Goal: Participate in discussion: Engage in conversation with other users on a specific topic

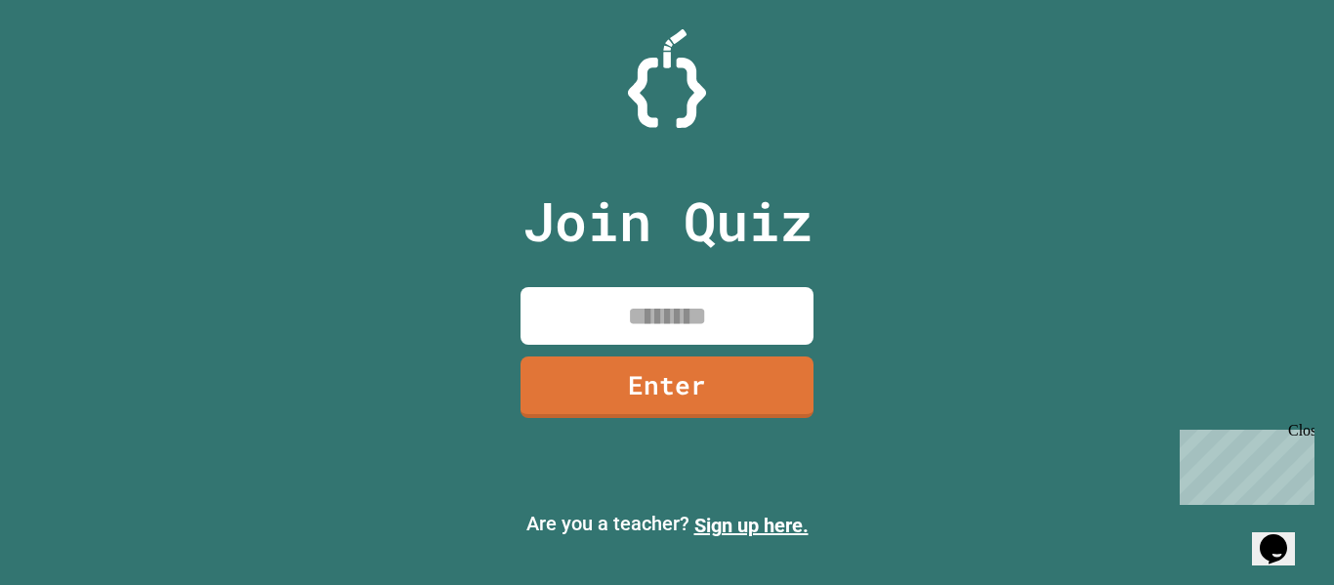
click at [635, 326] on input at bounding box center [667, 316] width 293 height 58
type input "********"
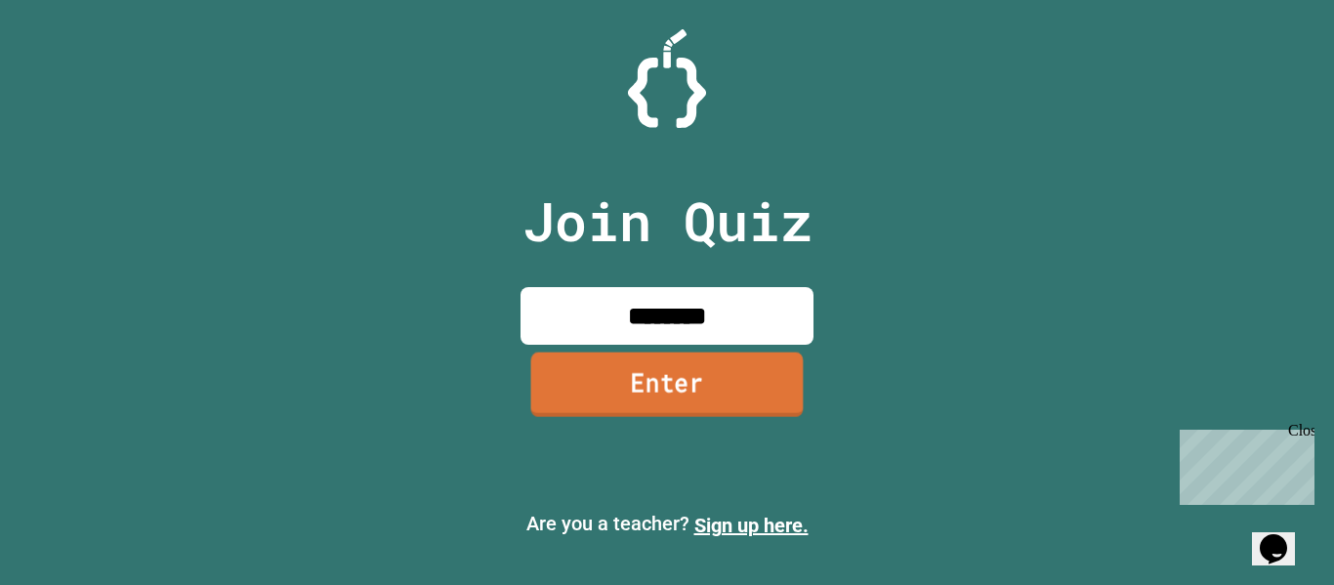
click at [564, 379] on link "Enter" at bounding box center [667, 384] width 272 height 64
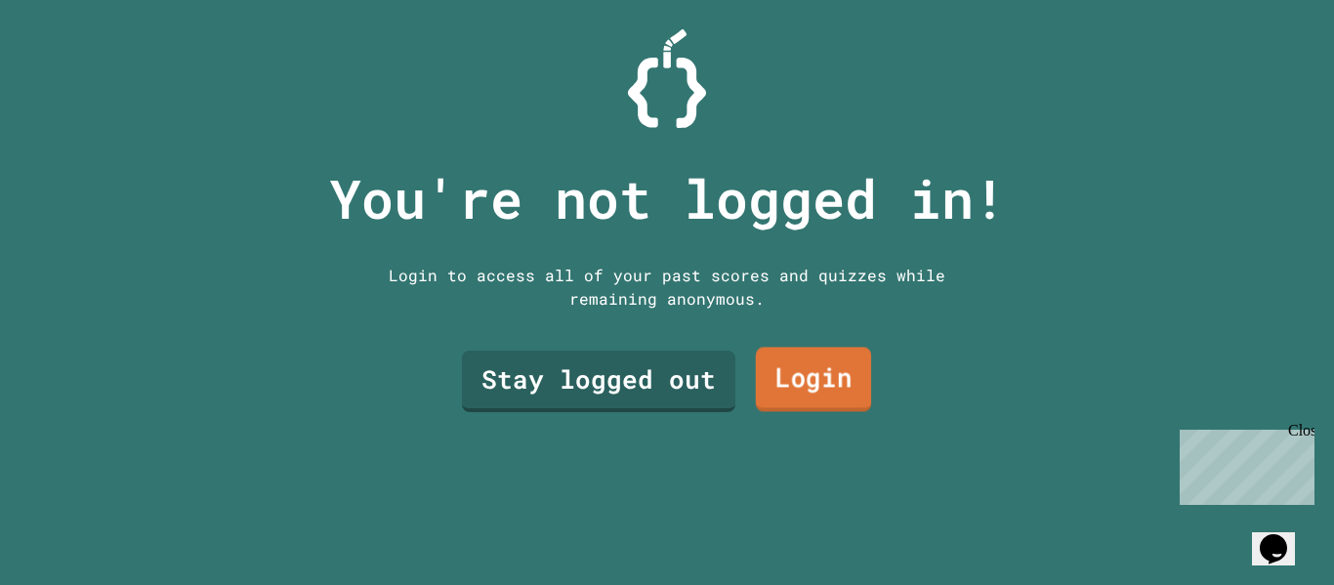
click at [771, 365] on link "Login" at bounding box center [813, 380] width 115 height 64
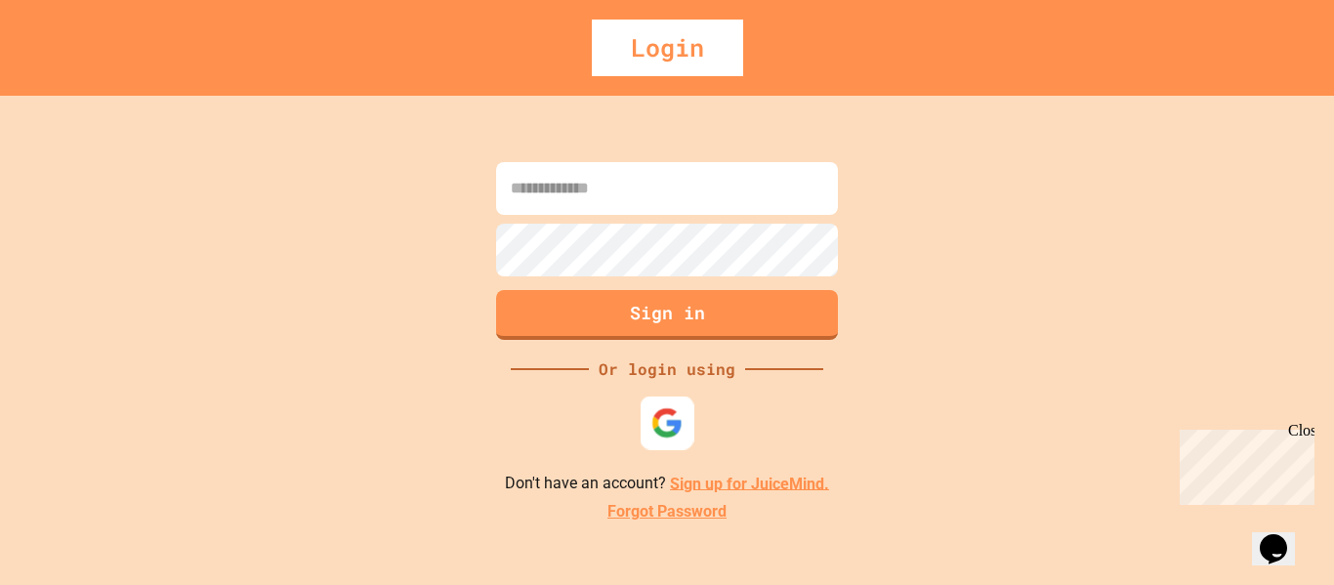
click at [652, 422] on img at bounding box center [667, 422] width 32 height 32
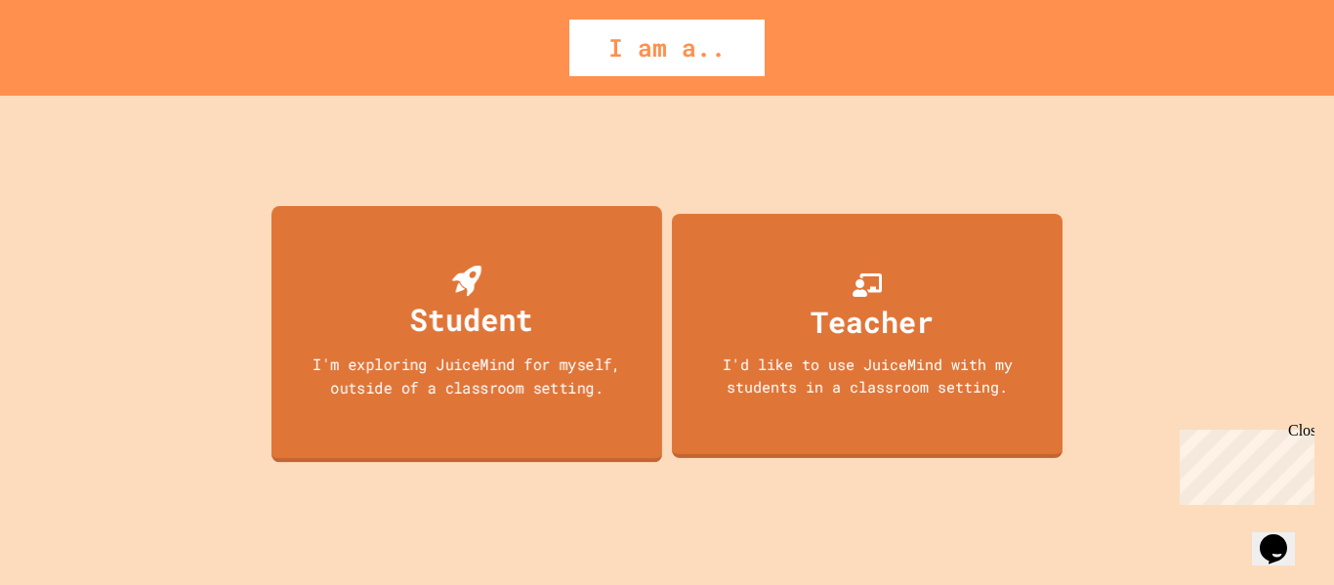
click at [330, 359] on div "I'm exploring JuiceMind for myself, outside of a classroom setting." at bounding box center [467, 376] width 352 height 46
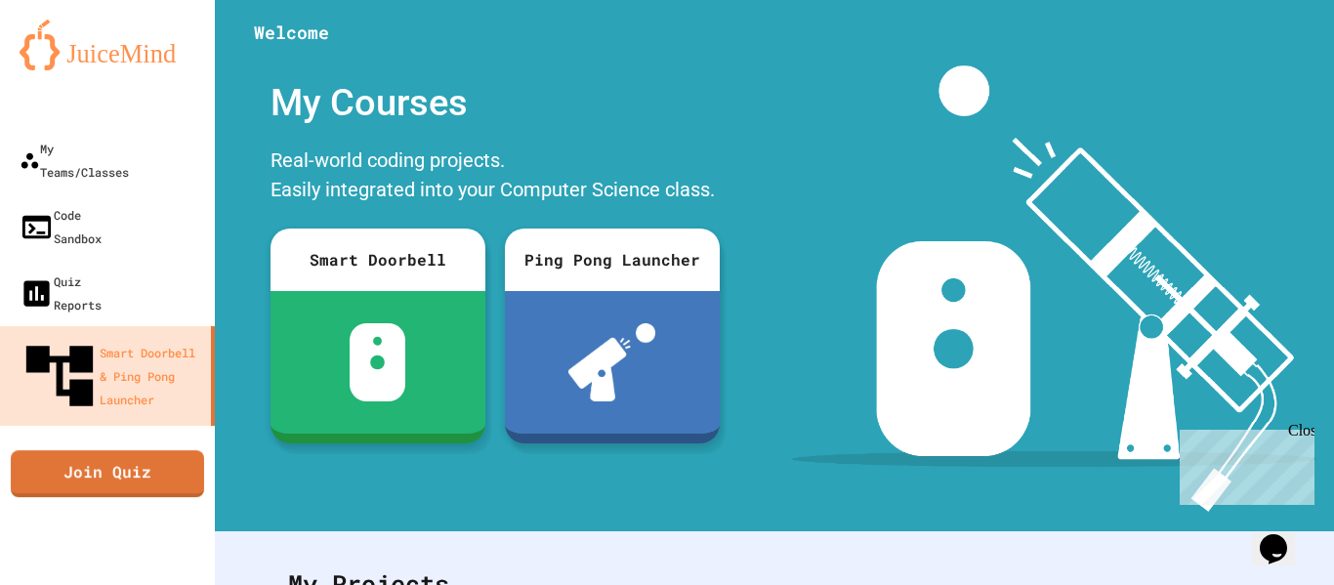
click at [115, 450] on link "Join Quiz" at bounding box center [107, 473] width 193 height 47
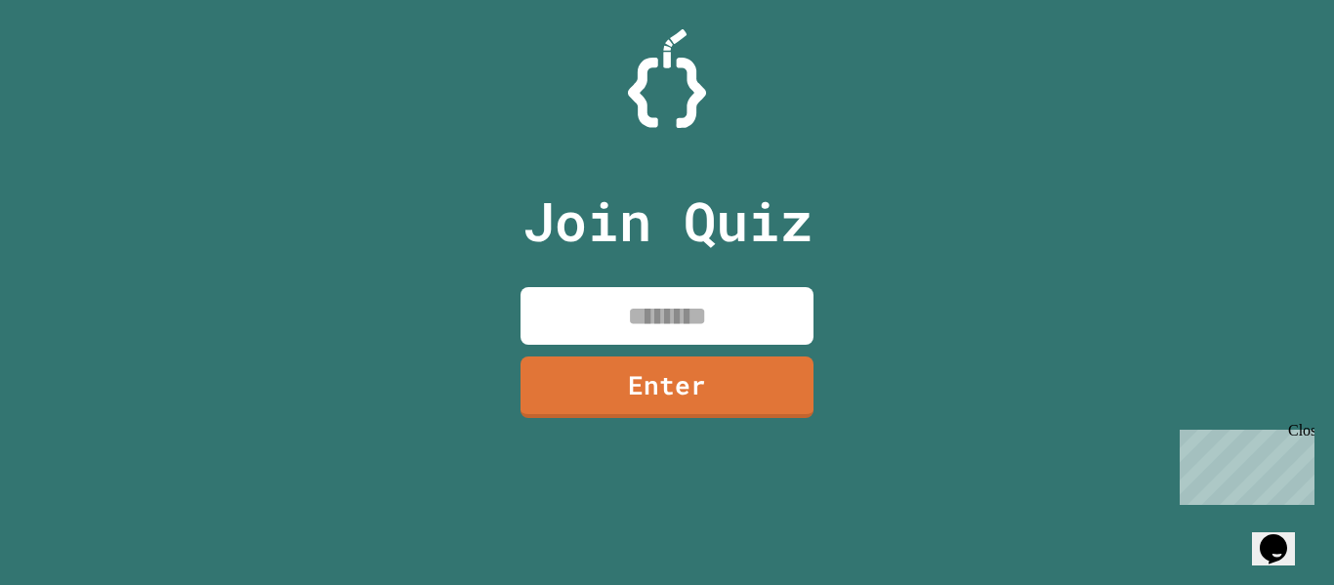
click at [634, 289] on input at bounding box center [667, 316] width 293 height 58
click at [624, 300] on input at bounding box center [667, 316] width 293 height 58
type input "********"
click at [622, 365] on link "Enter" at bounding box center [668, 386] width 298 height 64
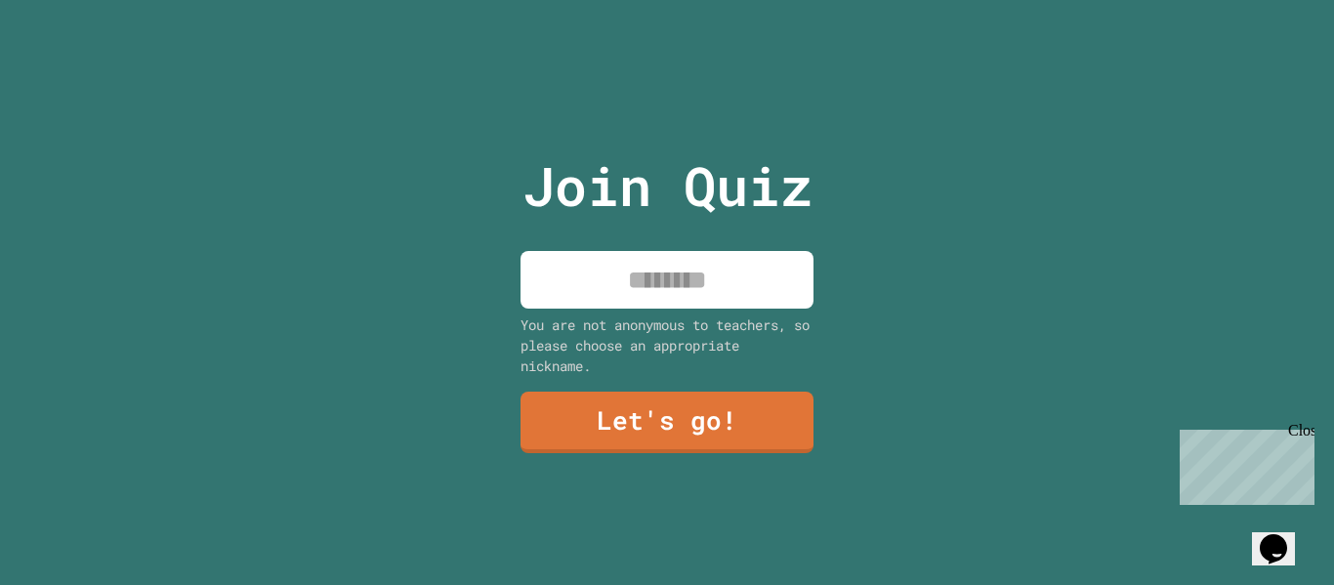
click at [608, 297] on input at bounding box center [667, 280] width 293 height 58
type input "*"
click at [671, 273] on input "******" at bounding box center [667, 280] width 293 height 58
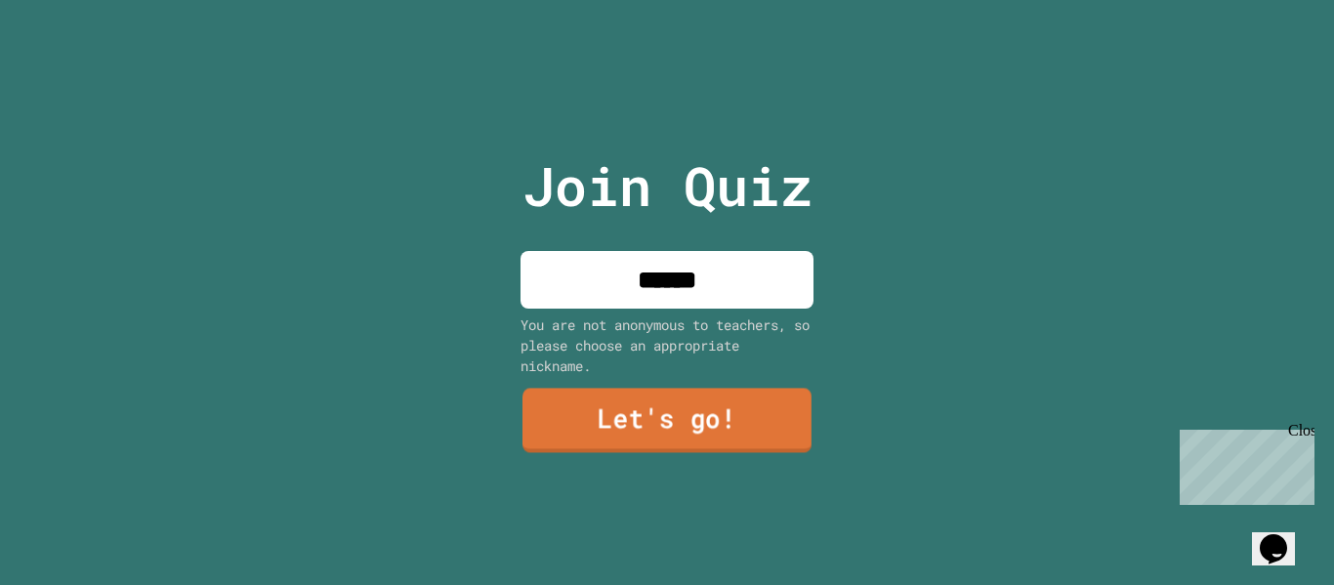
type input "******"
click at [747, 431] on link "Let's go!" at bounding box center [667, 421] width 289 height 64
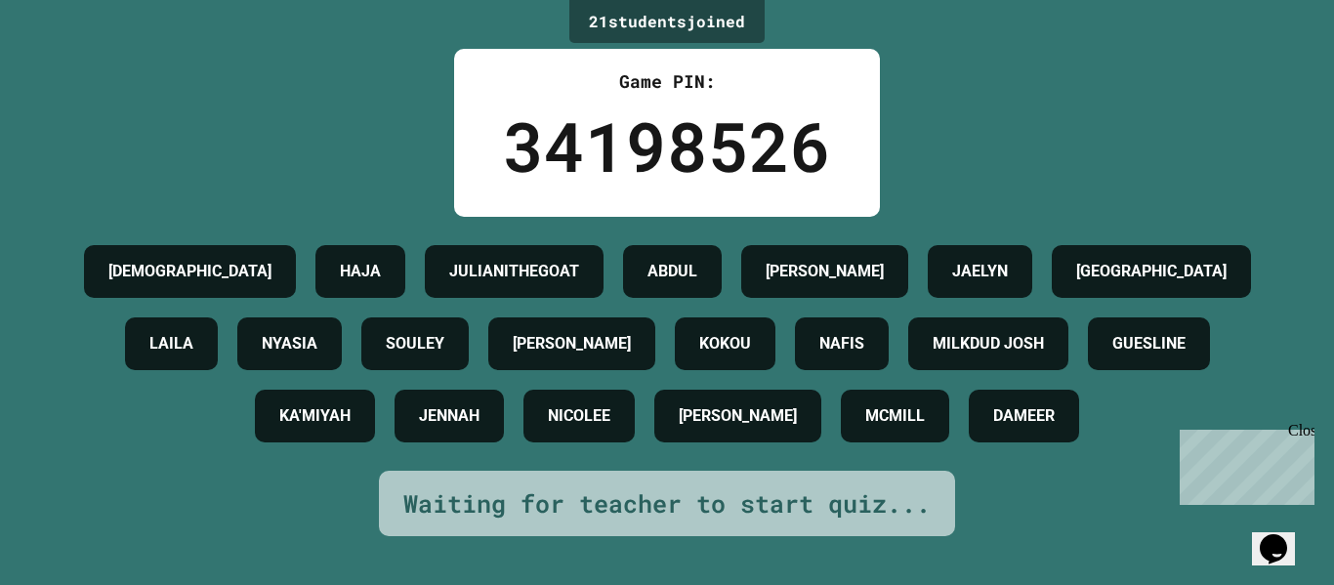
click at [1279, 543] on icon "Chat widget" at bounding box center [1273, 548] width 27 height 29
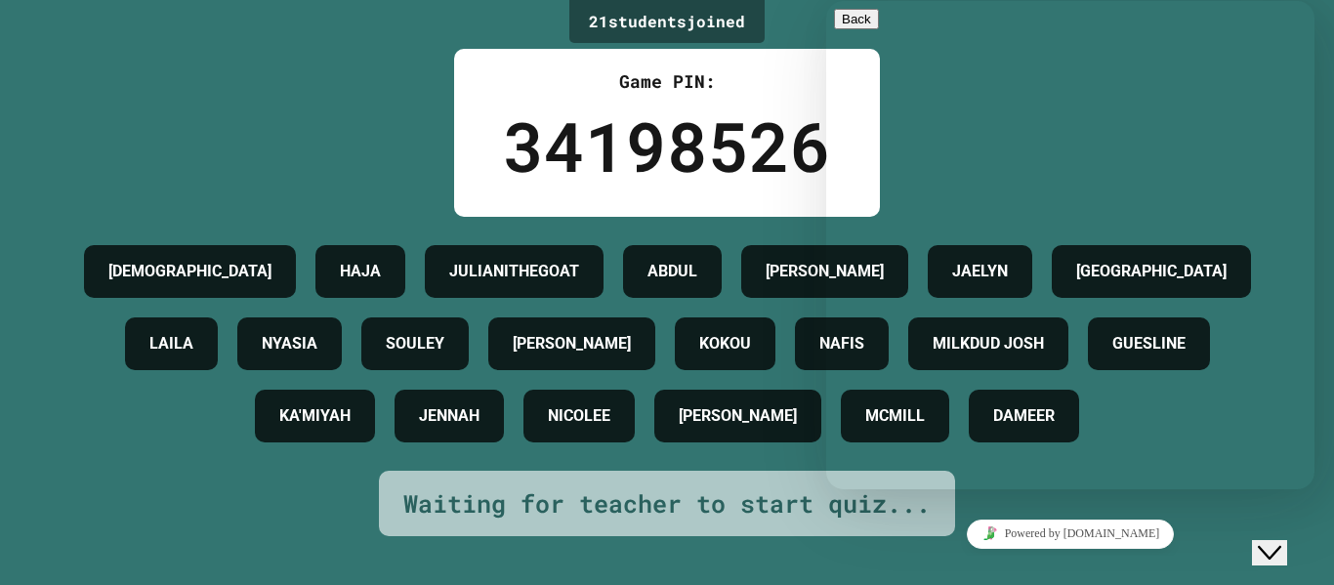
scroll to position [57, 0]
click at [998, 559] on div "Rate this chat Upload File Insert emoji" at bounding box center [1070, 589] width 473 height 60
click at [980, 559] on div "Rate this chat Upload File Insert emoji" at bounding box center [1070, 589] width 473 height 60
click at [949, 559] on textarea at bounding box center [909, 567] width 151 height 16
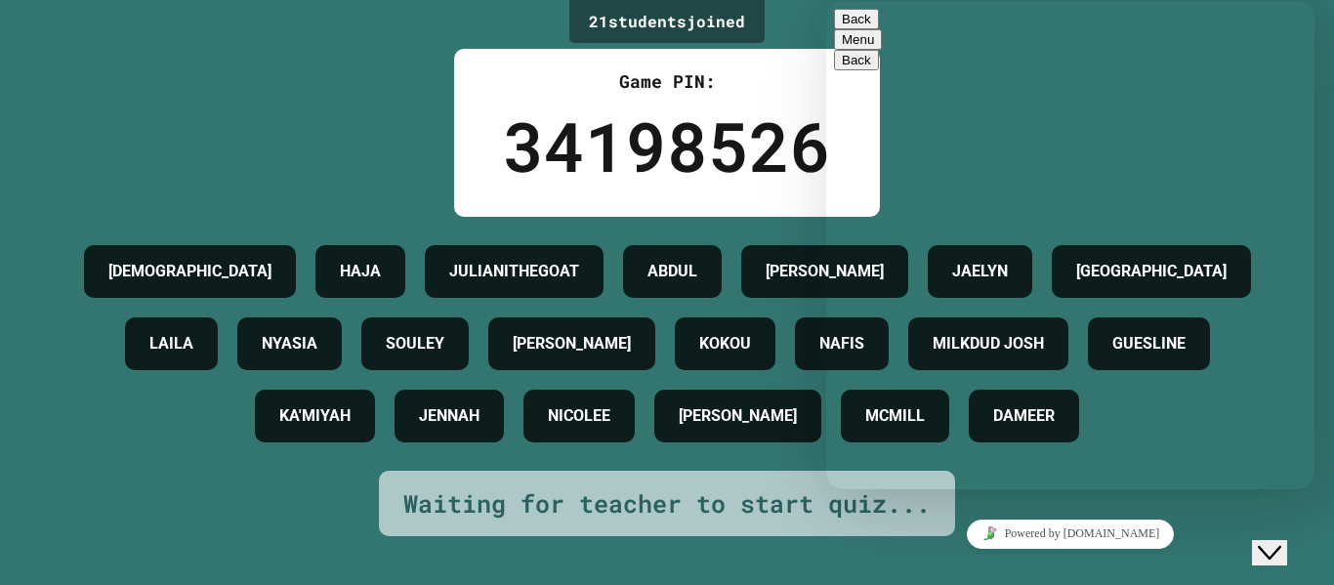
type textarea "*"
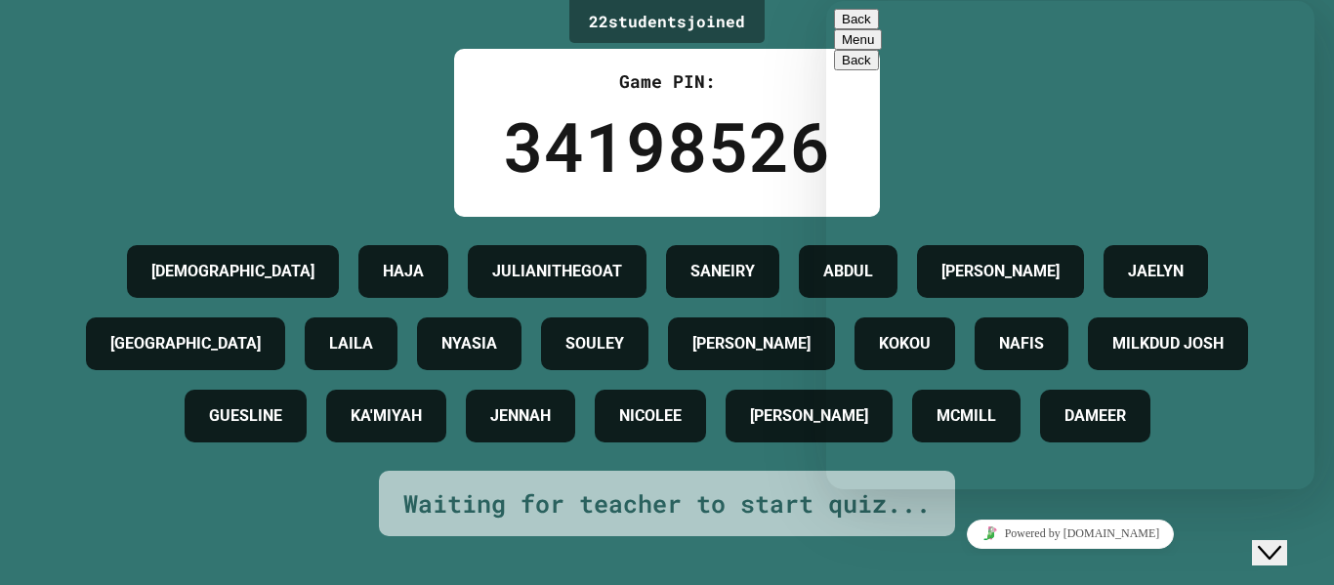
type textarea "*********"
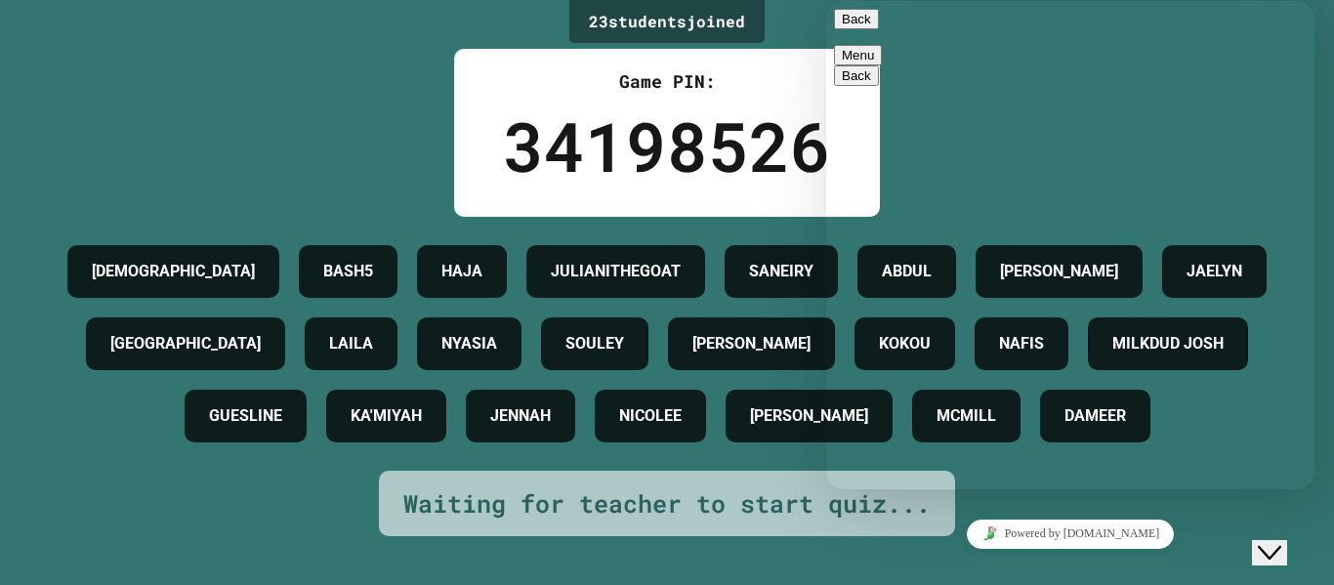
click at [848, 27] on button "Back" at bounding box center [856, 19] width 45 height 21
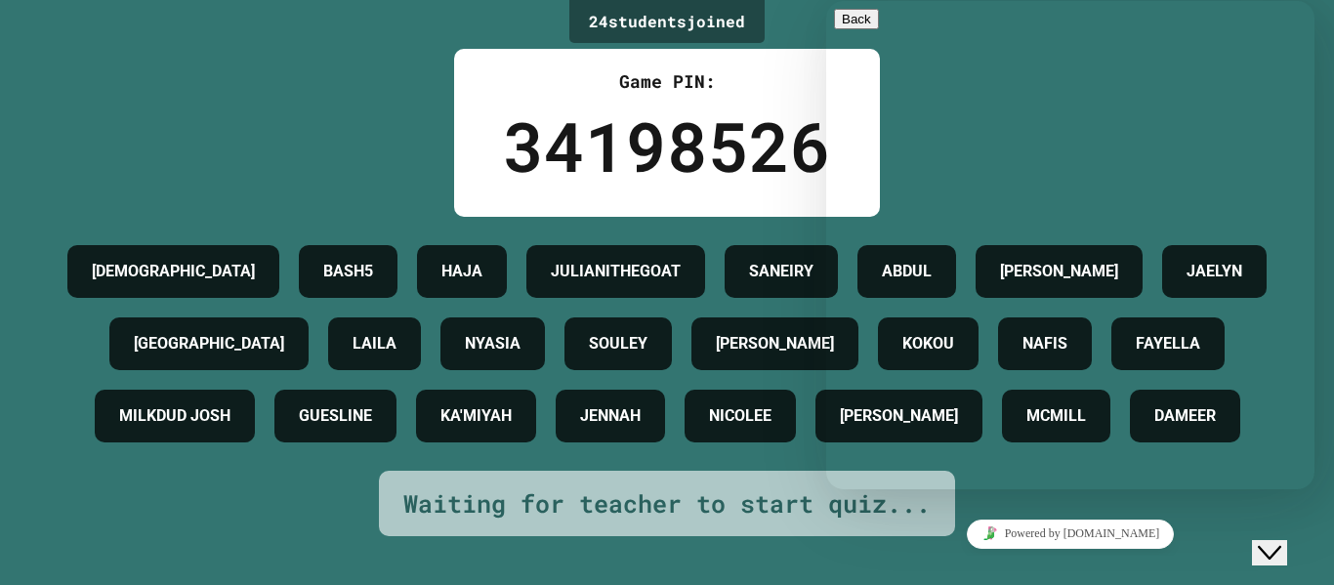
click at [1287, 562] on button "Close Chat This icon closes the chat window." at bounding box center [1269, 552] width 35 height 25
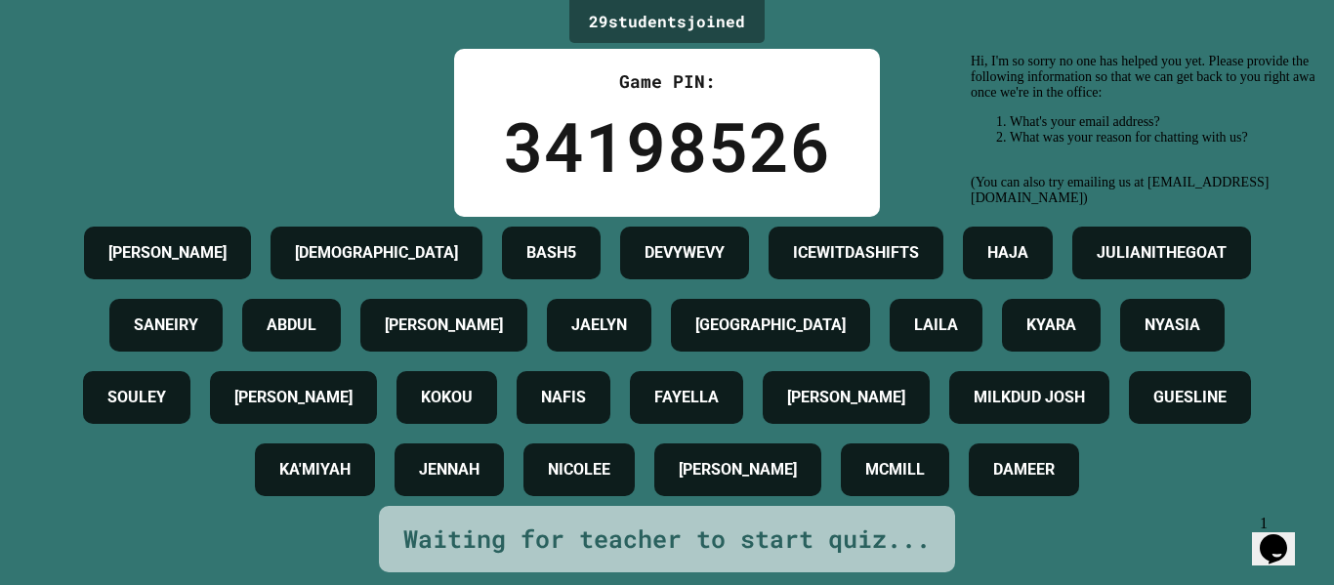
click at [1268, 523] on span "1" at bounding box center [1264, 523] width 8 height 17
click at [1289, 533] on icon "Opens Chat This icon Opens the chat window." at bounding box center [1273, 548] width 31 height 31
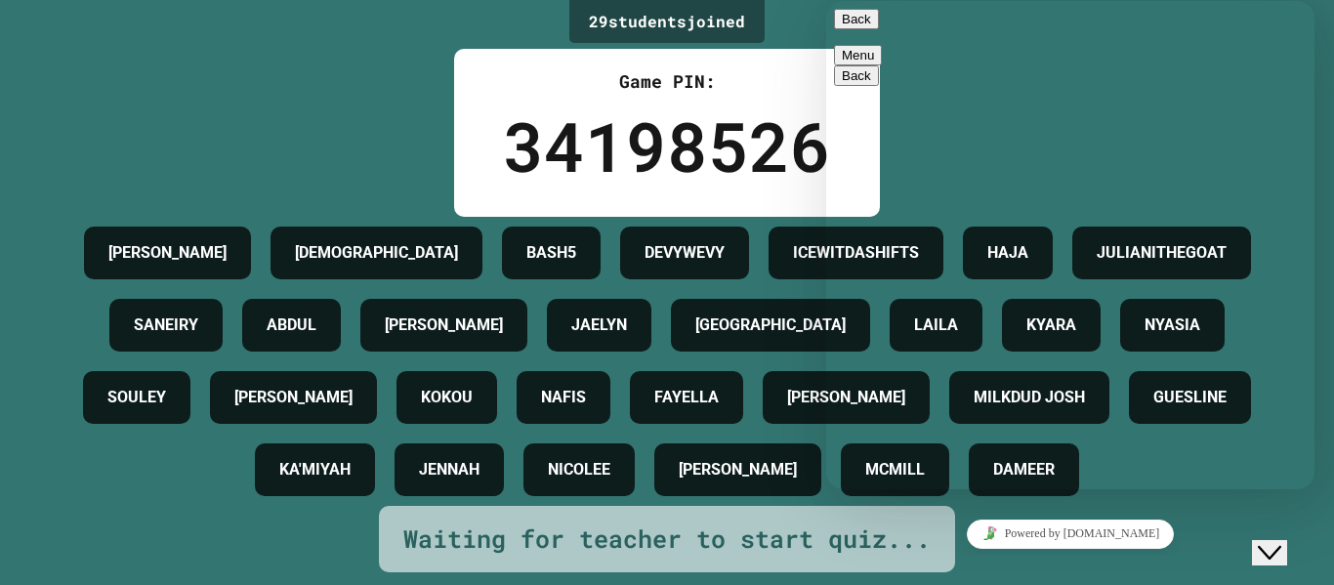
type textarea "**********"
click at [839, 21] on div "Back Menu" at bounding box center [1070, 37] width 473 height 57
click at [855, 28] on button "Back" at bounding box center [856, 19] width 45 height 21
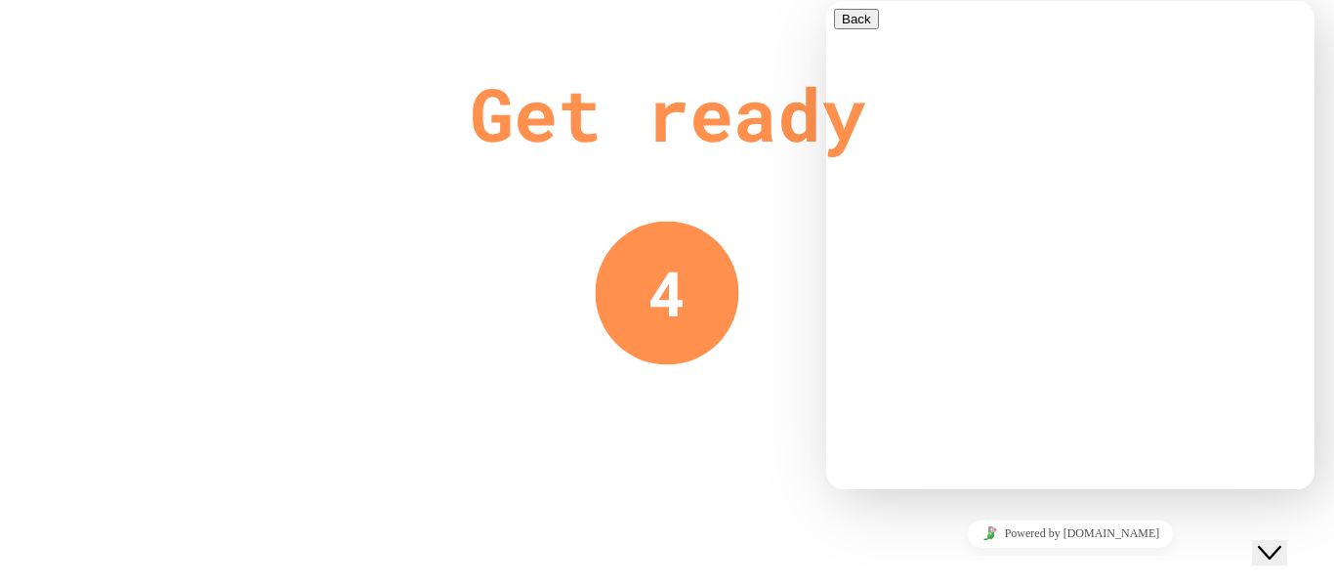
scroll to position [0, 0]
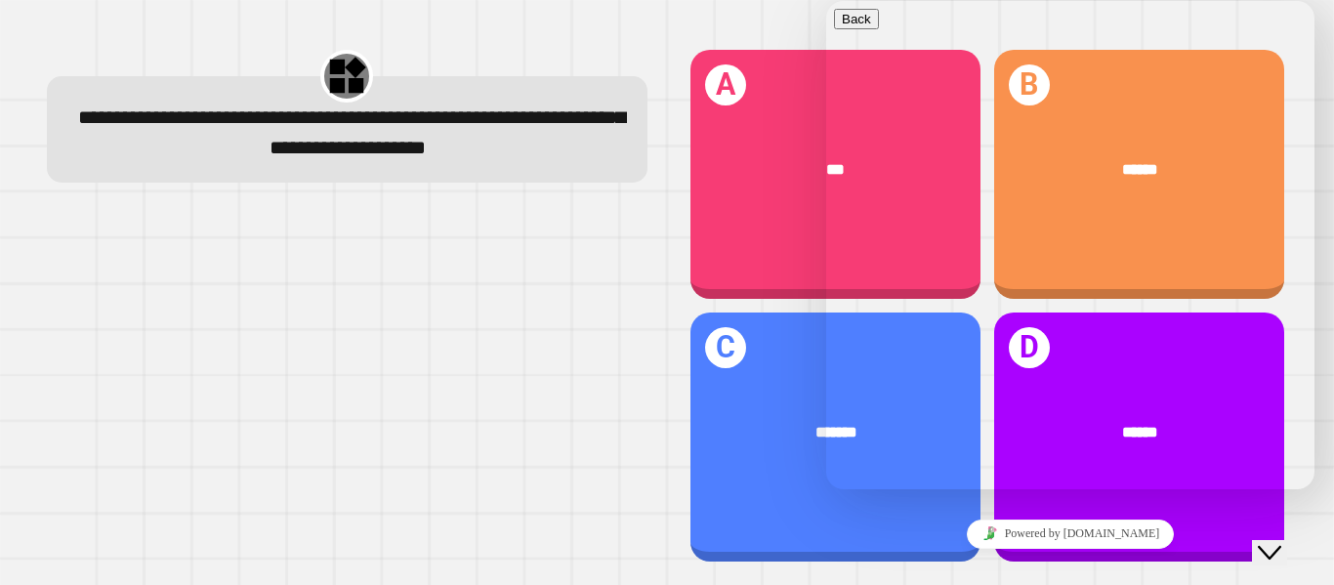
click at [454, 353] on div at bounding box center [347, 387] width 601 height 356
click at [1281, 547] on icon "Close Chat This icon closes the chat window." at bounding box center [1269, 552] width 23 height 23
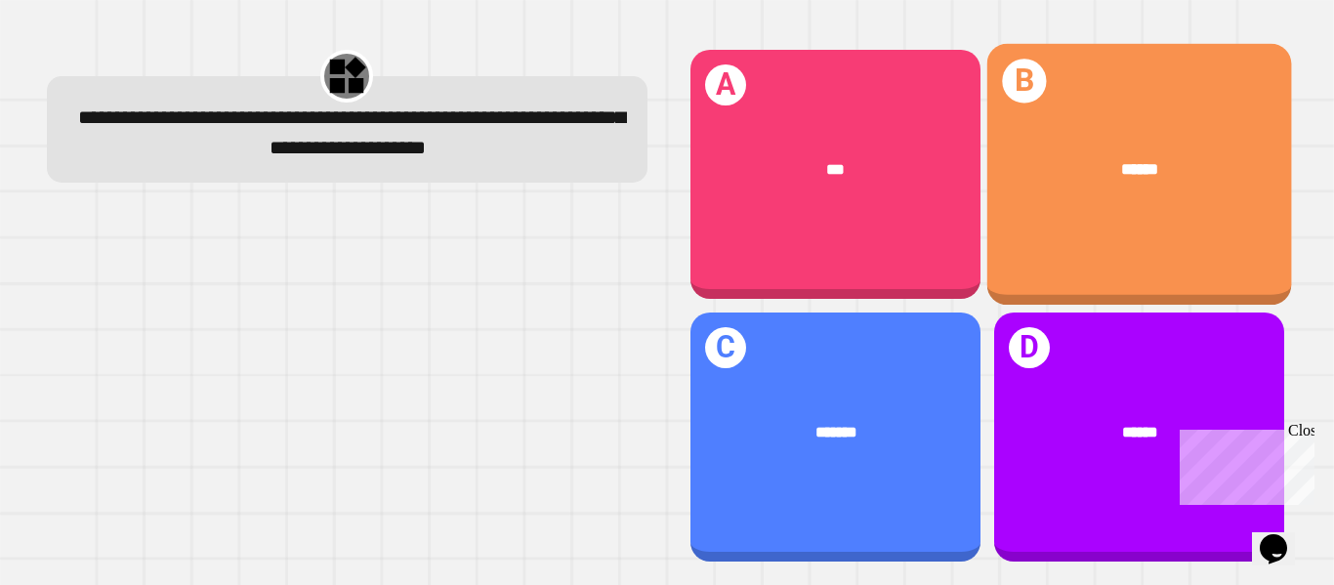
click at [1094, 227] on div "B ******" at bounding box center [1138, 175] width 305 height 262
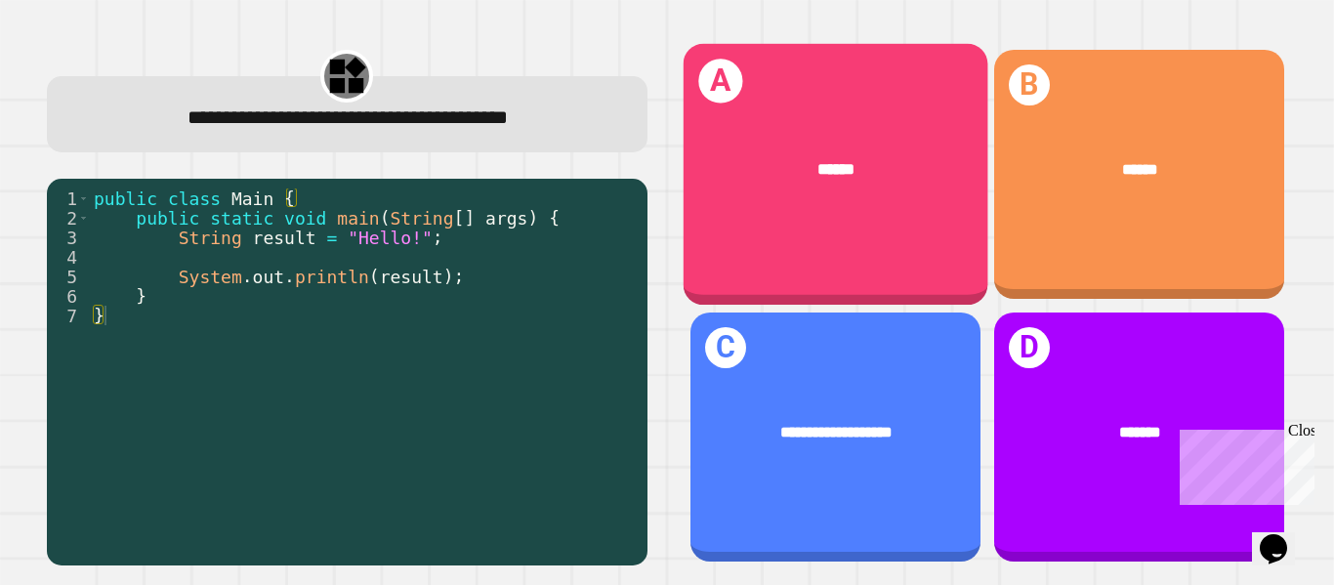
click at [900, 210] on div "******" at bounding box center [835, 169] width 305 height 91
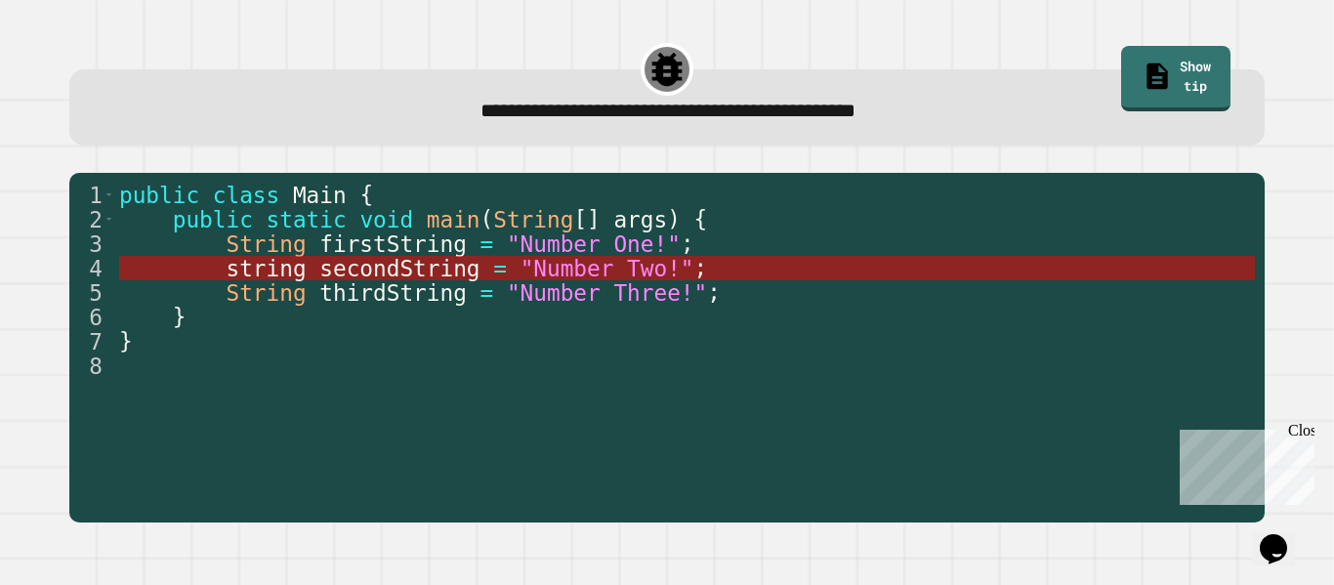
click at [536, 271] on span ""Number Two!"" at bounding box center [608, 268] width 174 height 25
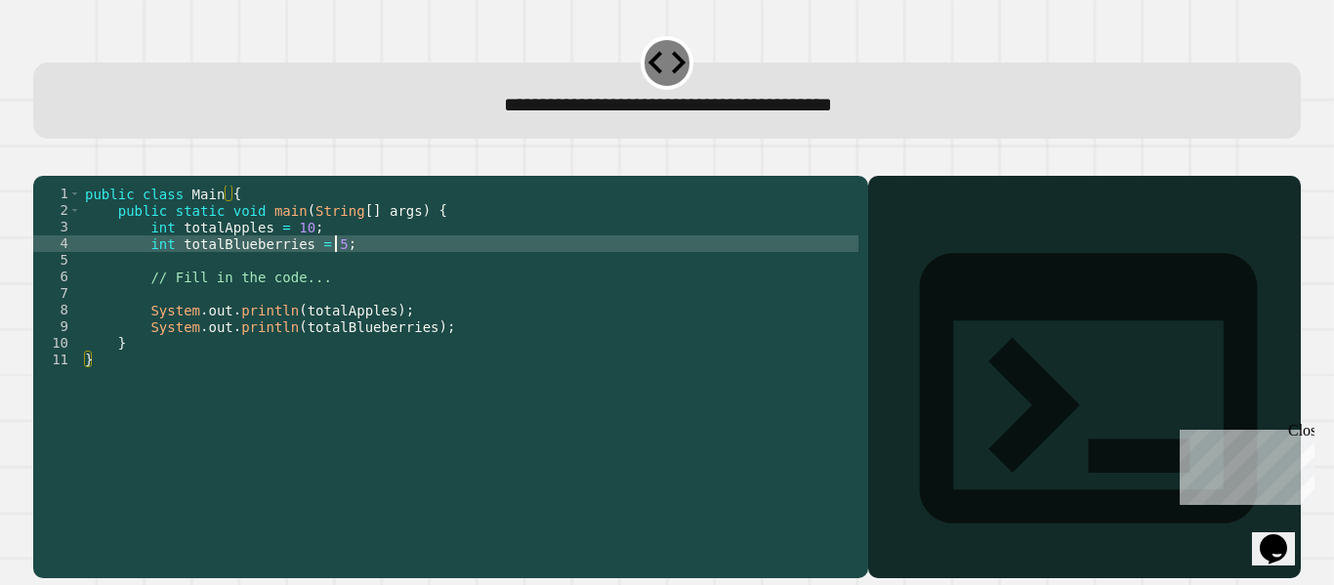
click at [336, 268] on div "public class Main { public static void main ( String [ ] args ) { int totalAppl…" at bounding box center [469, 368] width 777 height 365
click at [461, 368] on div "public class Main { public static void main ( String [ ] args ) { int totalAppl…" at bounding box center [469, 368] width 777 height 365
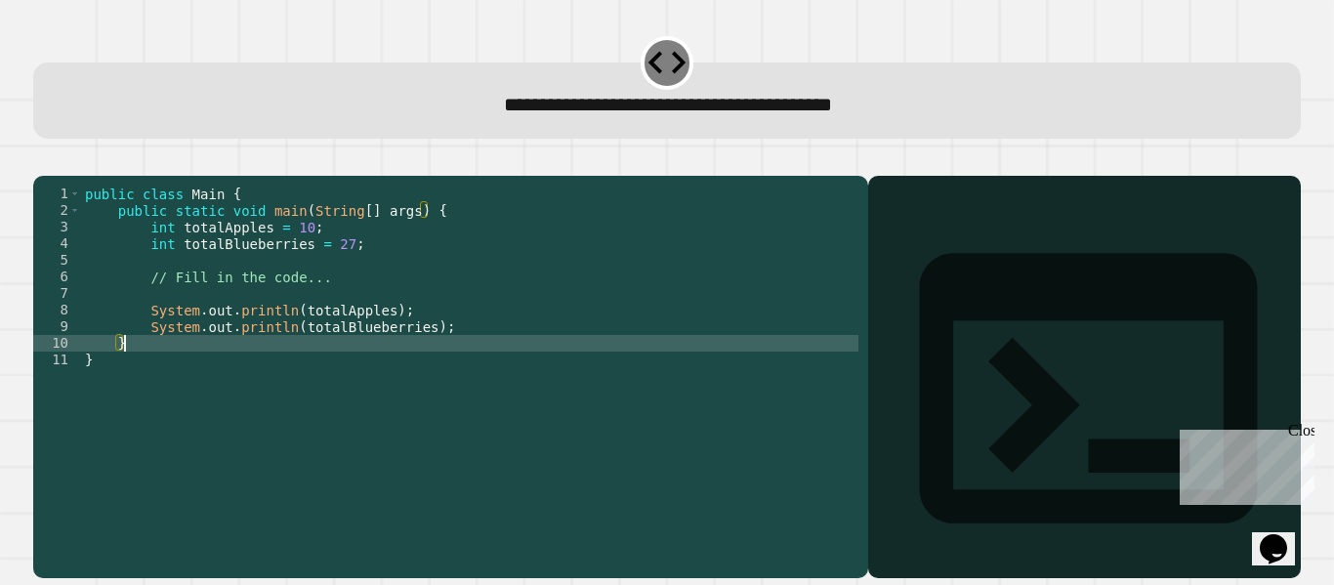
type textarea "*"
click at [43, 160] on icon "button" at bounding box center [43, 160] width 0 height 0
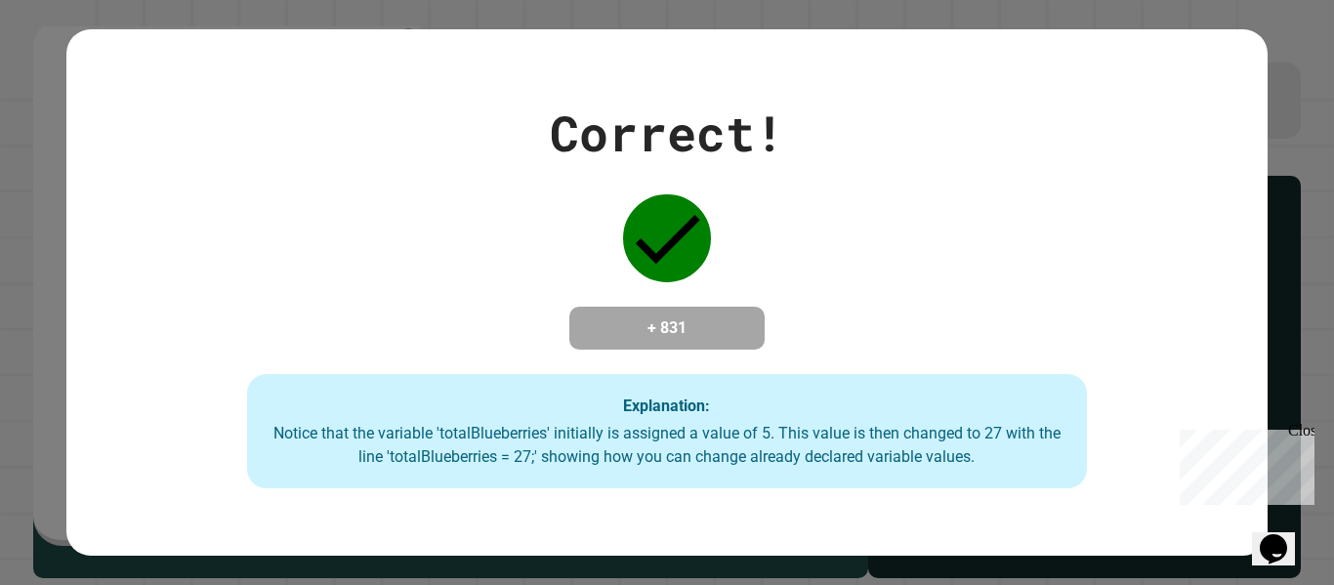
click at [1277, 547] on icon "Chat widget" at bounding box center [1273, 548] width 27 height 29
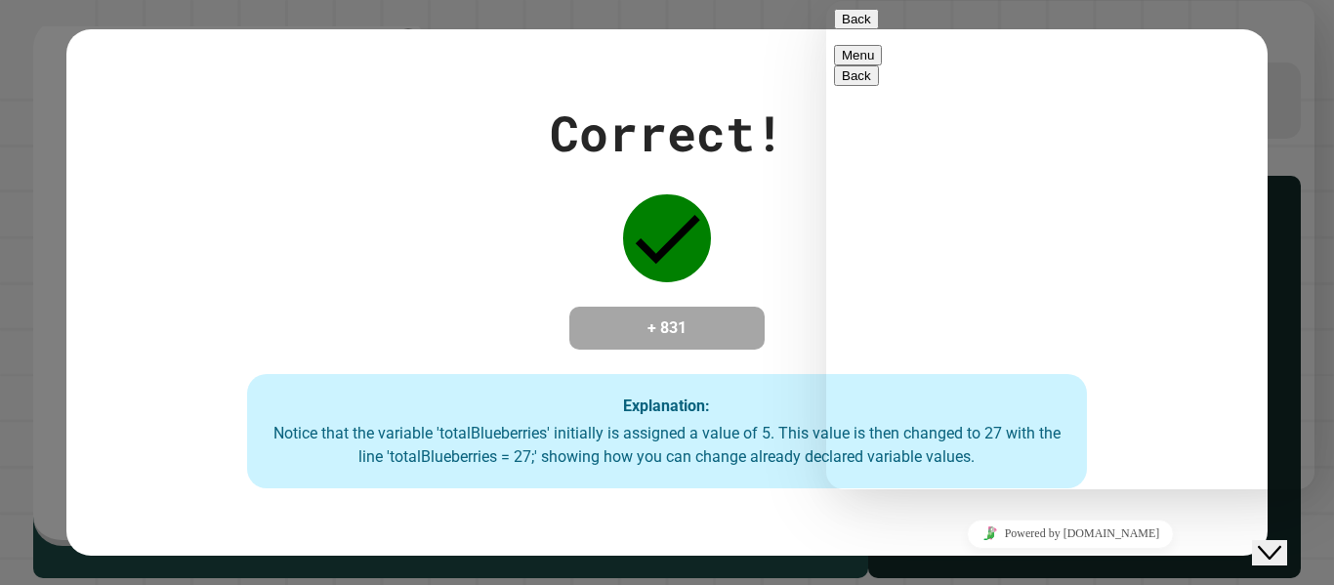
scroll to position [46, 0]
click at [845, 29] on button "Back" at bounding box center [856, 19] width 45 height 21
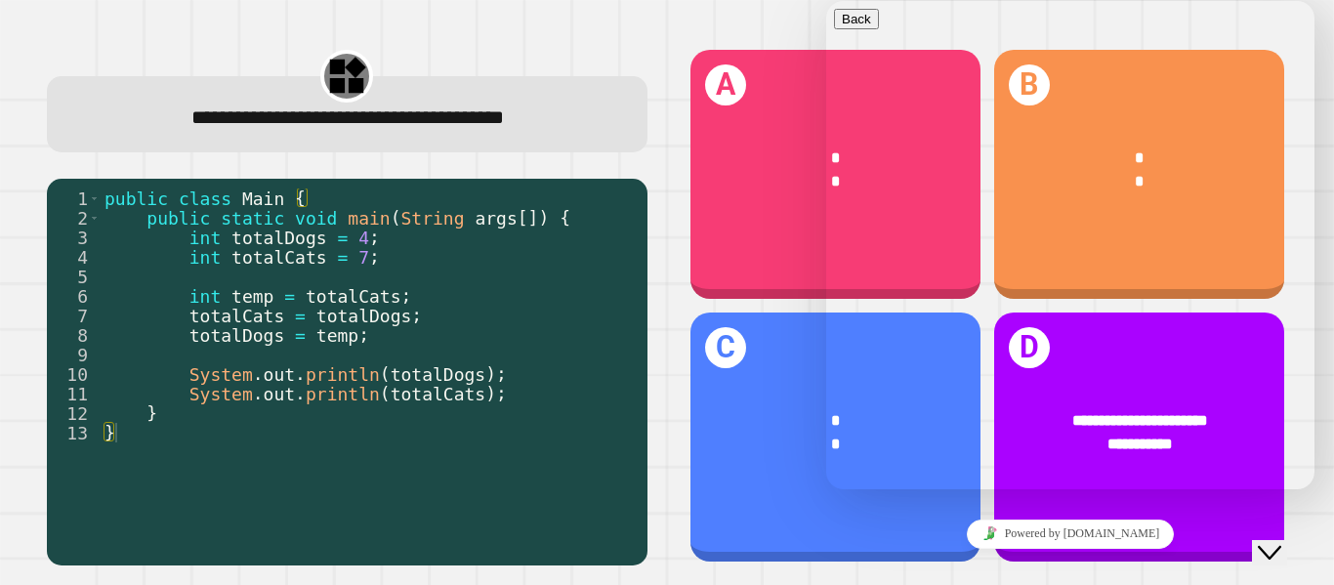
click at [1274, 541] on icon "Close Chat This icon closes the chat window." at bounding box center [1269, 552] width 23 height 23
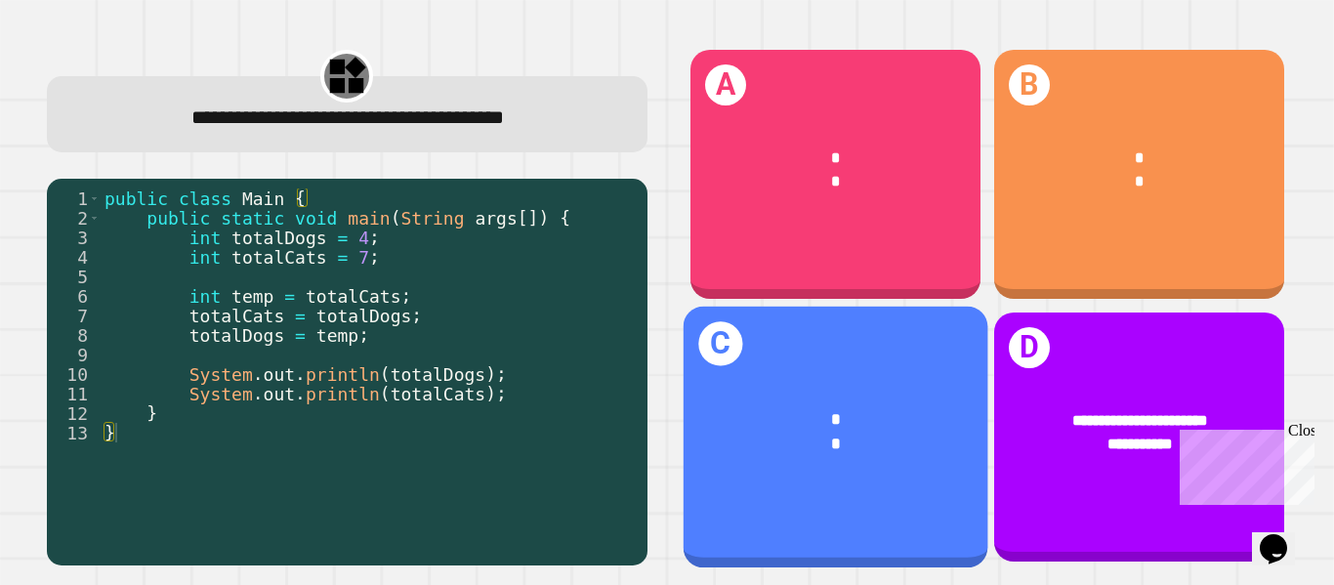
click at [874, 371] on div "C * *" at bounding box center [835, 438] width 305 height 262
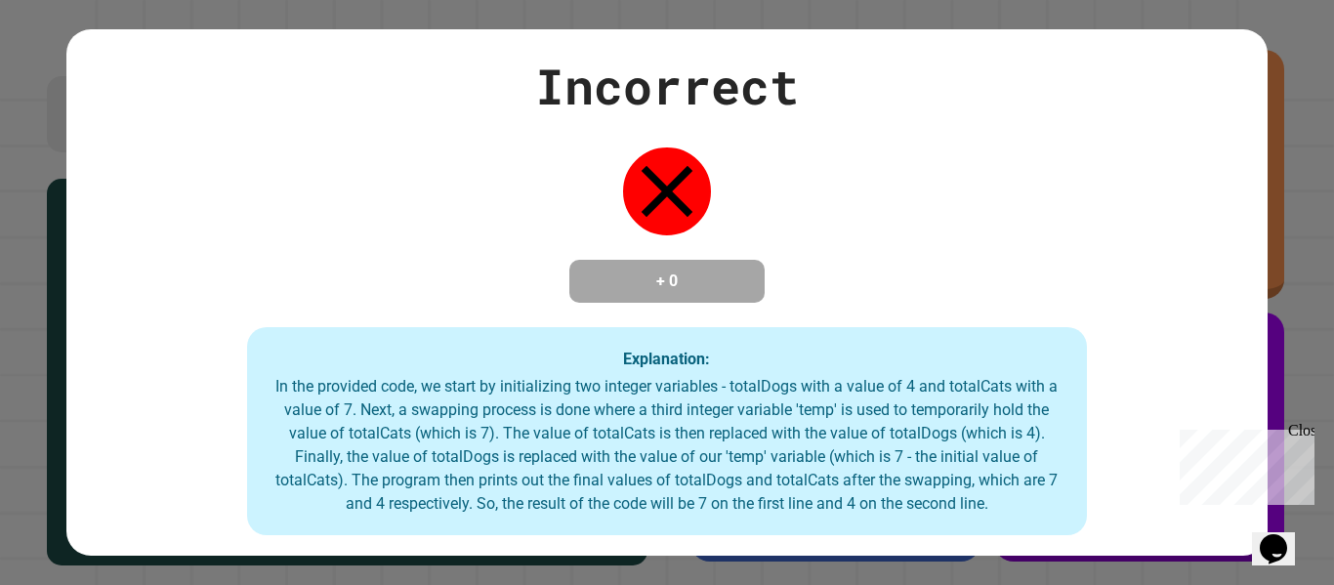
click at [1287, 537] on icon "Chat widget" at bounding box center [1273, 548] width 27 height 29
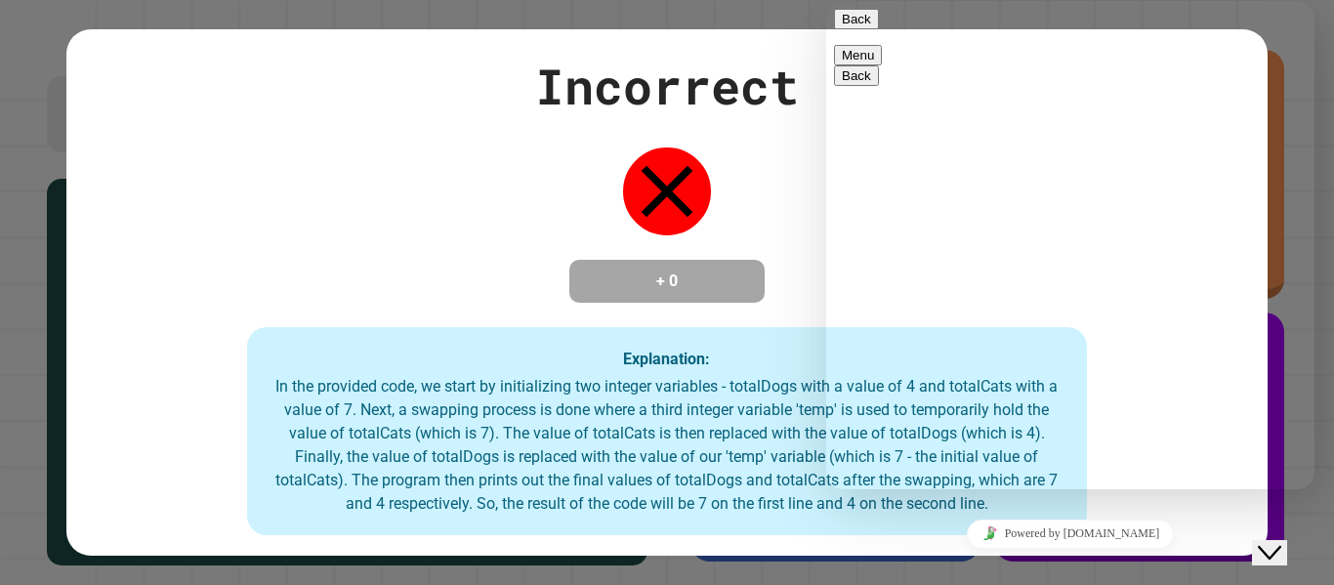
type textarea "*"
click at [869, 29] on button "Back" at bounding box center [856, 19] width 45 height 21
click at [1281, 541] on icon "Close Chat This icon closes the chat window." at bounding box center [1269, 552] width 23 height 23
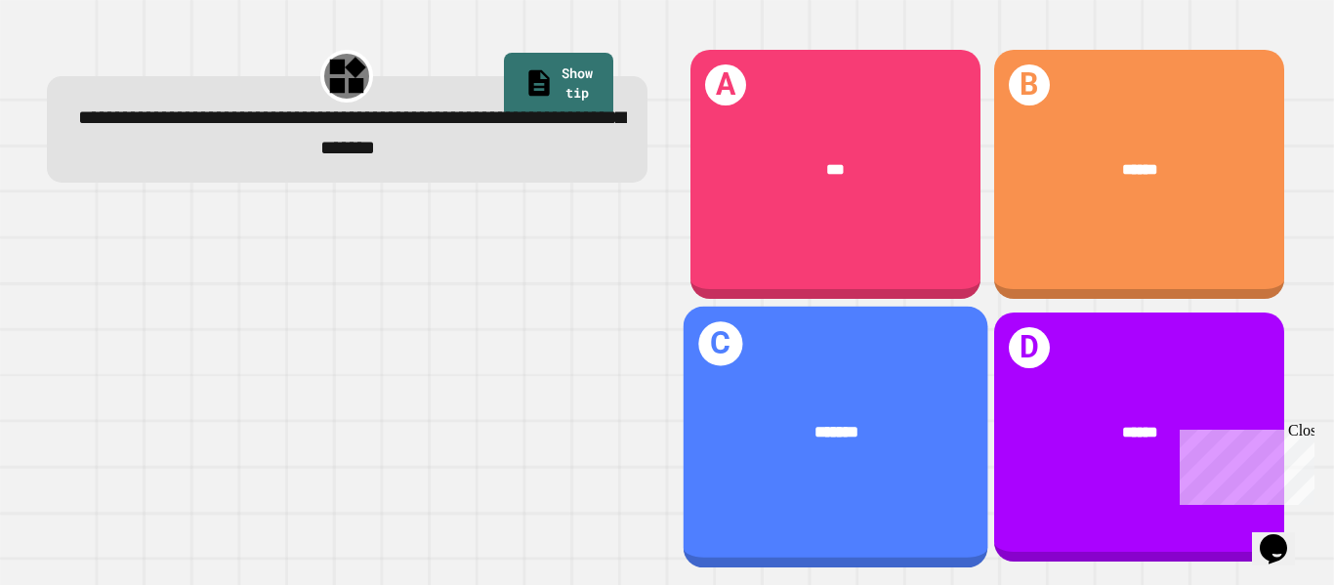
click at [858, 442] on div "*******" at bounding box center [836, 432] width 238 height 25
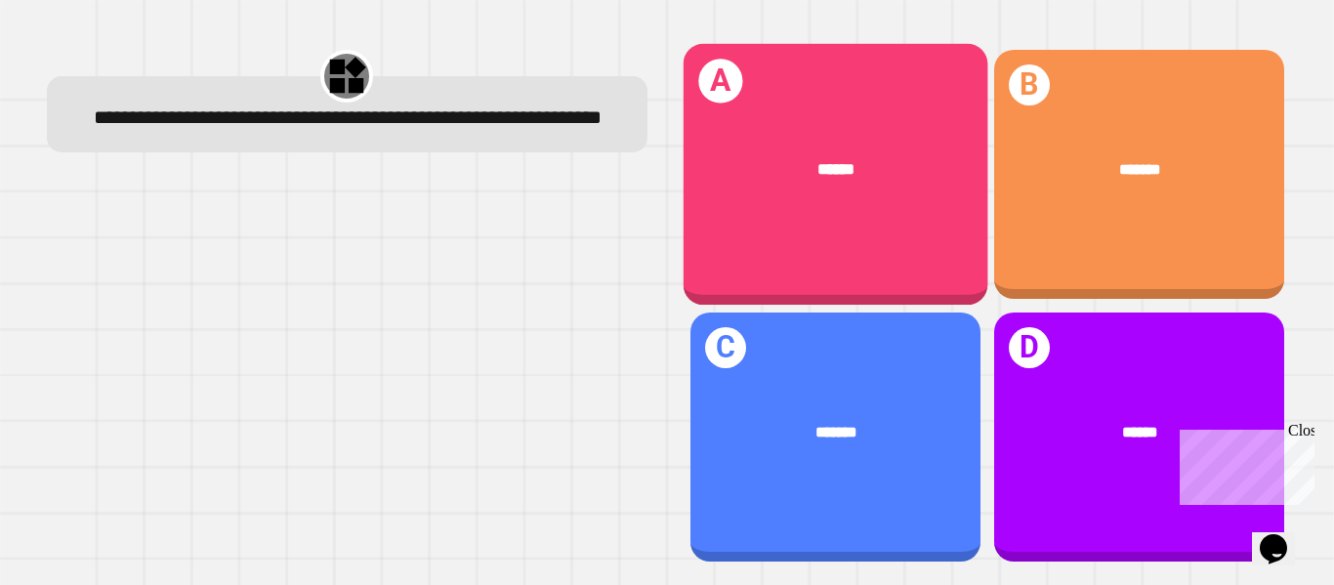
click at [878, 195] on div "******" at bounding box center [835, 169] width 305 height 91
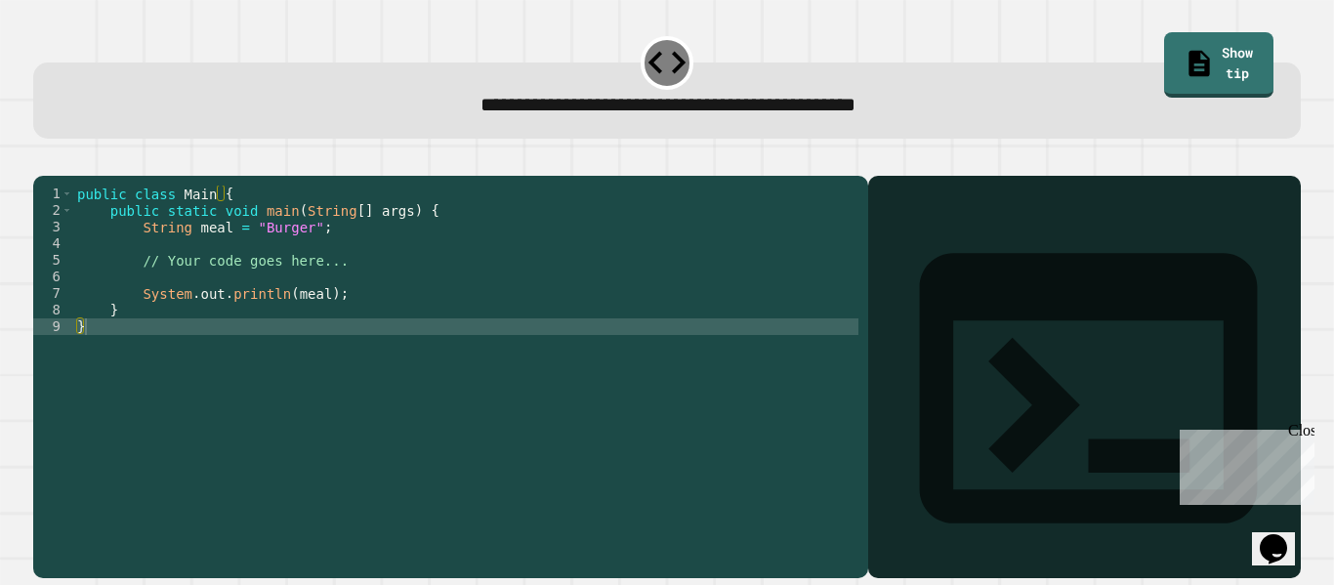
click at [303, 256] on div "public class Main { public static void main ( String [ ] args ) { String meal =…" at bounding box center [465, 368] width 785 height 365
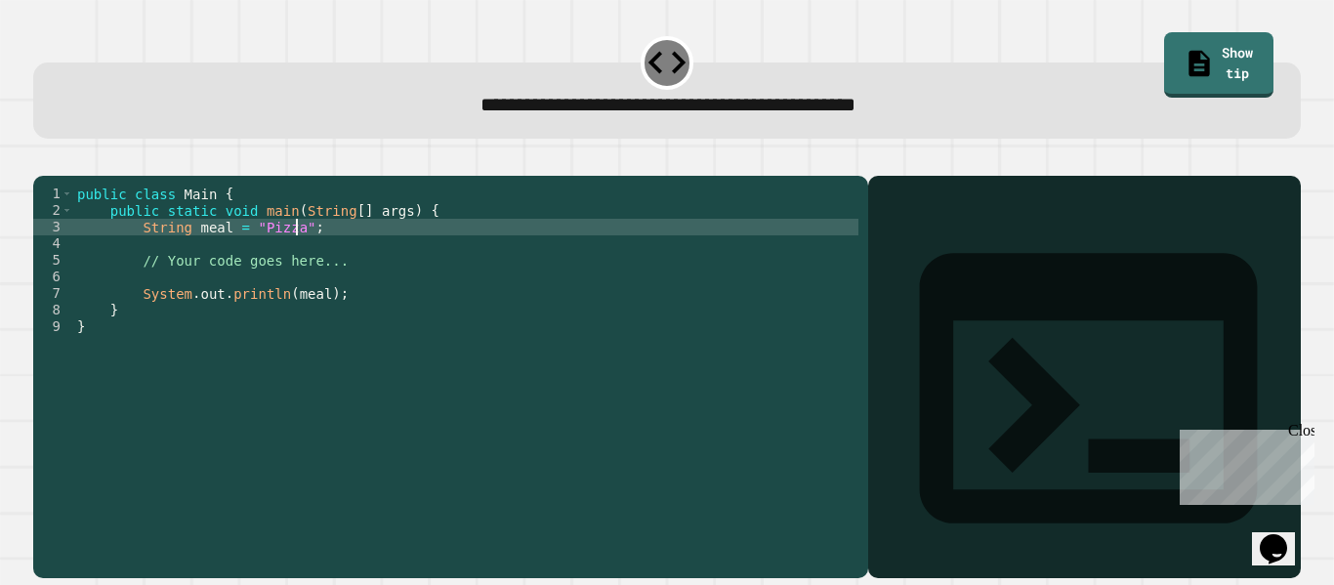
scroll to position [0, 28]
type textarea "**********"
click at [43, 160] on button "button" at bounding box center [43, 160] width 0 height 0
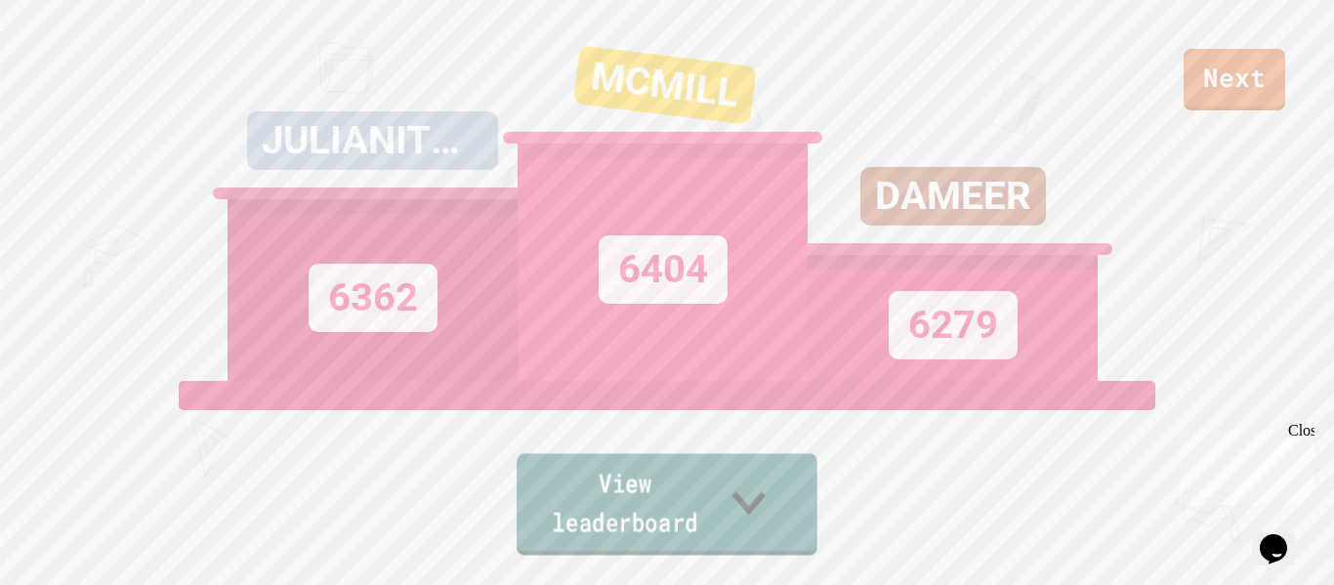
click at [723, 549] on link "View leaderboard" at bounding box center [667, 504] width 301 height 102
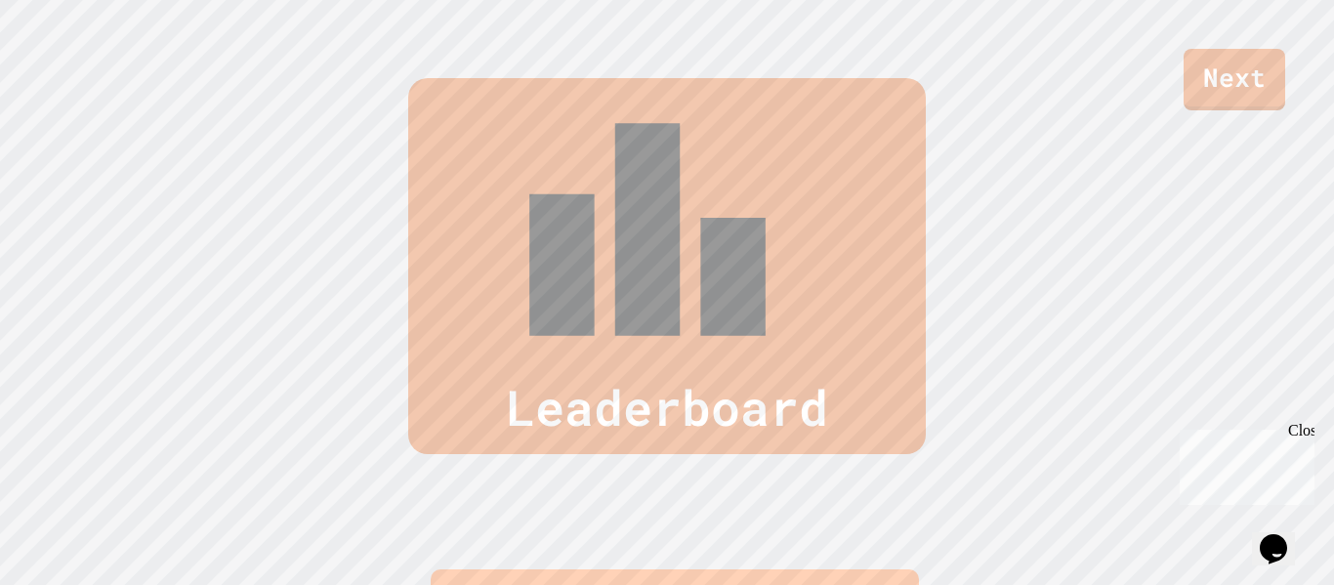
scroll to position [806, 0]
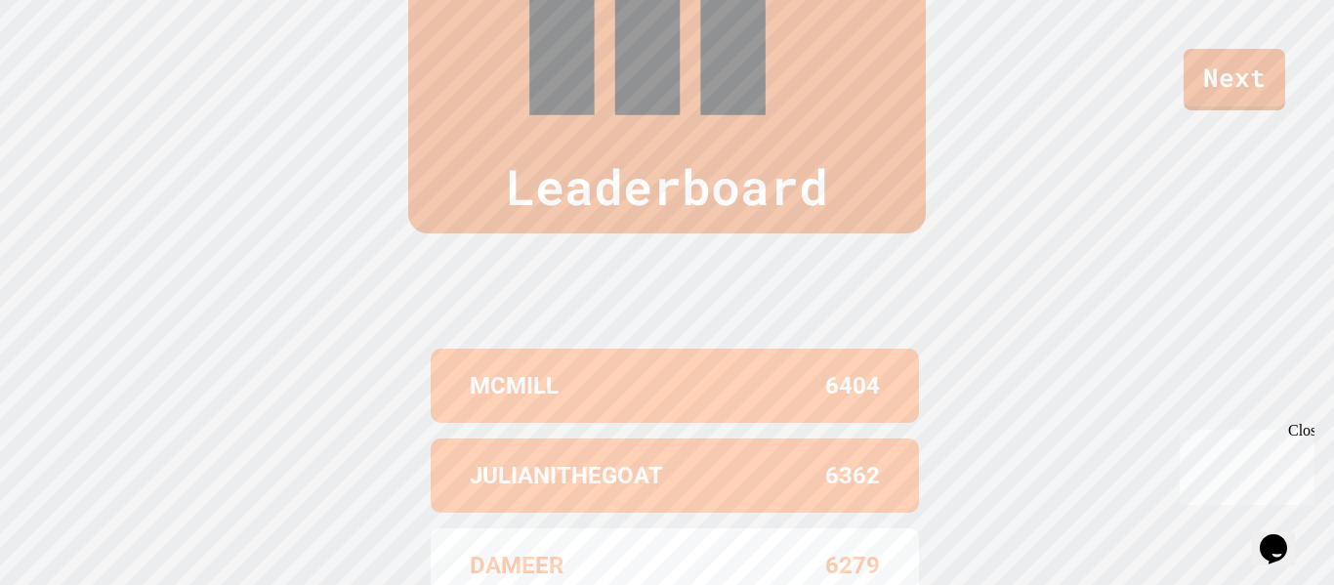
click at [723, 549] on div "Leaderboard MCMILL 6404 JULIANITHEGOAT 6362 DAMEER 6279 NICOLEE 5981 [PERSON_NA…" at bounding box center [667, 323] width 1334 height 1089
